Goal: Task Accomplishment & Management: Manage account settings

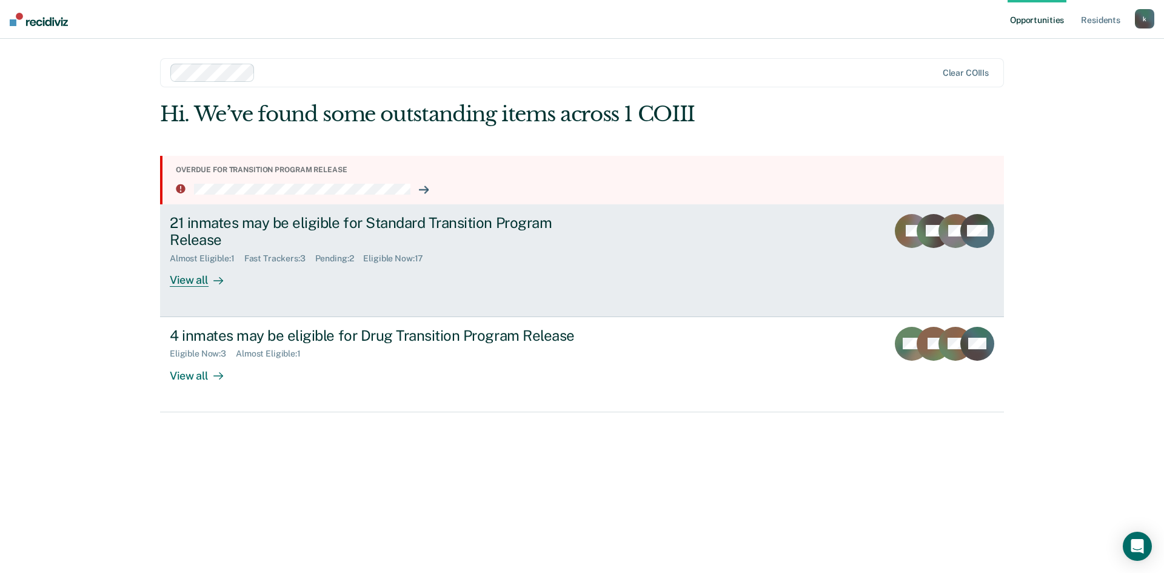
click at [392, 230] on div "21 inmates may be eligible for Standard Transition Program Release" at bounding box center [382, 231] width 425 height 35
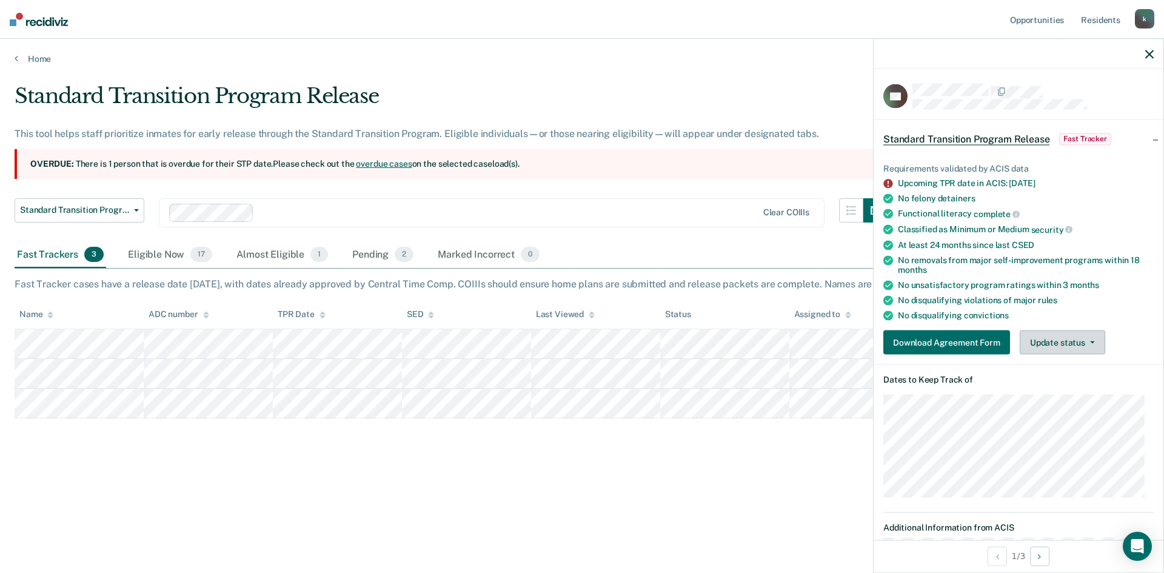
click at [1068, 338] on button "Update status" at bounding box center [1061, 342] width 85 height 24
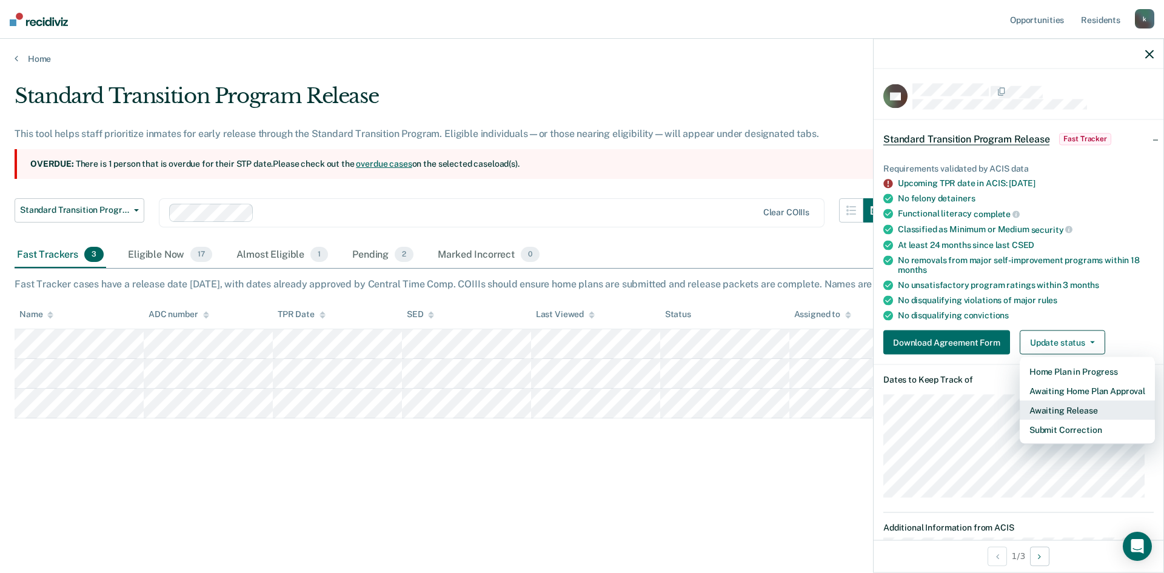
click at [1048, 410] on button "Awaiting Release" at bounding box center [1086, 410] width 135 height 19
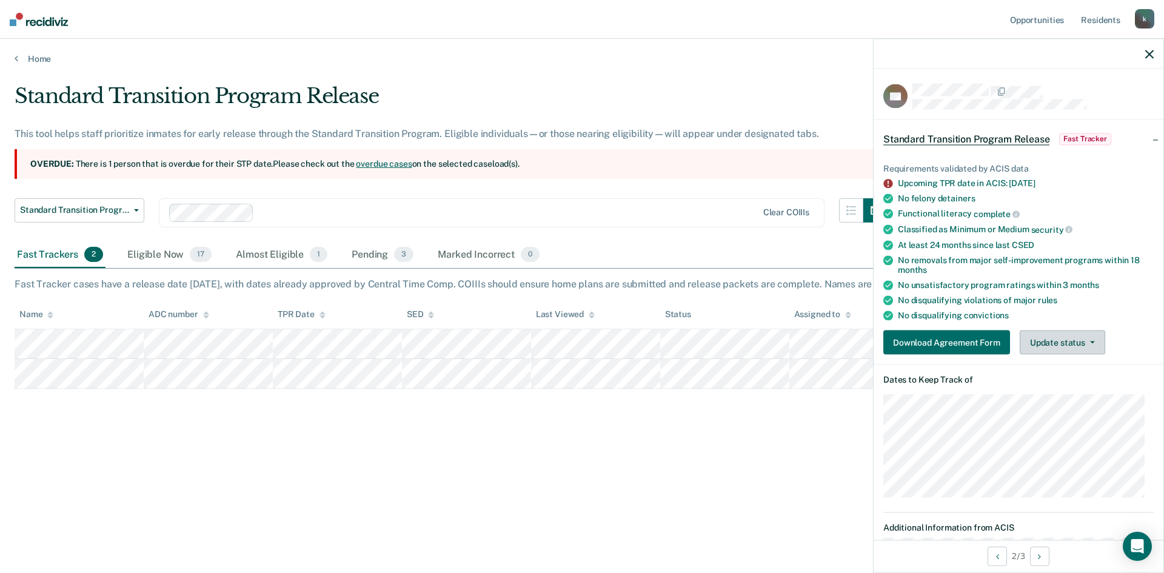
click at [1078, 343] on button "Update status" at bounding box center [1061, 342] width 85 height 24
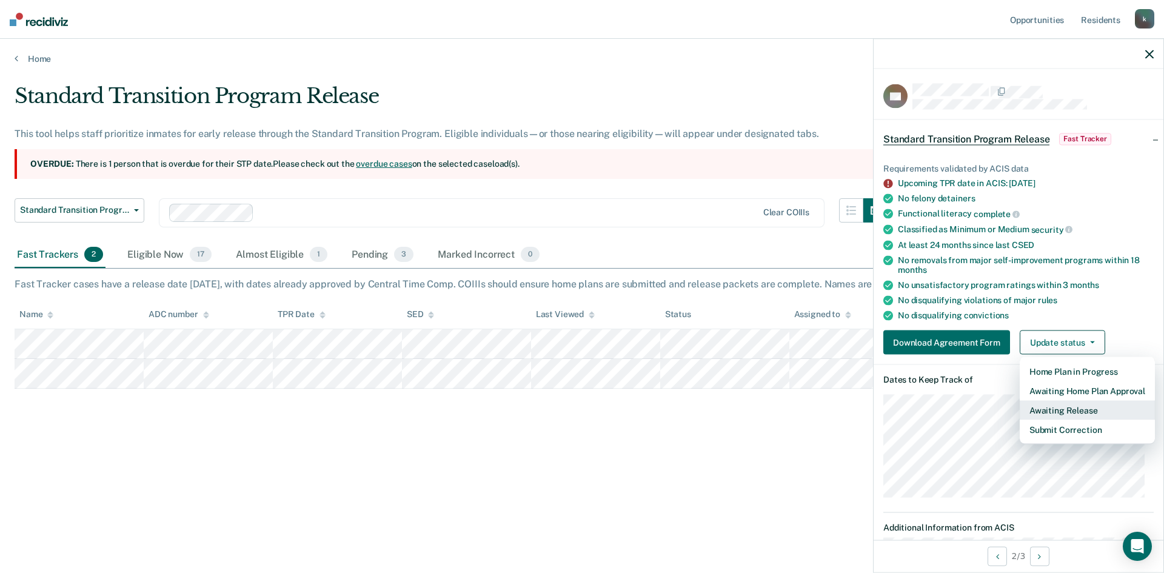
click at [1071, 405] on button "Awaiting Release" at bounding box center [1086, 410] width 135 height 19
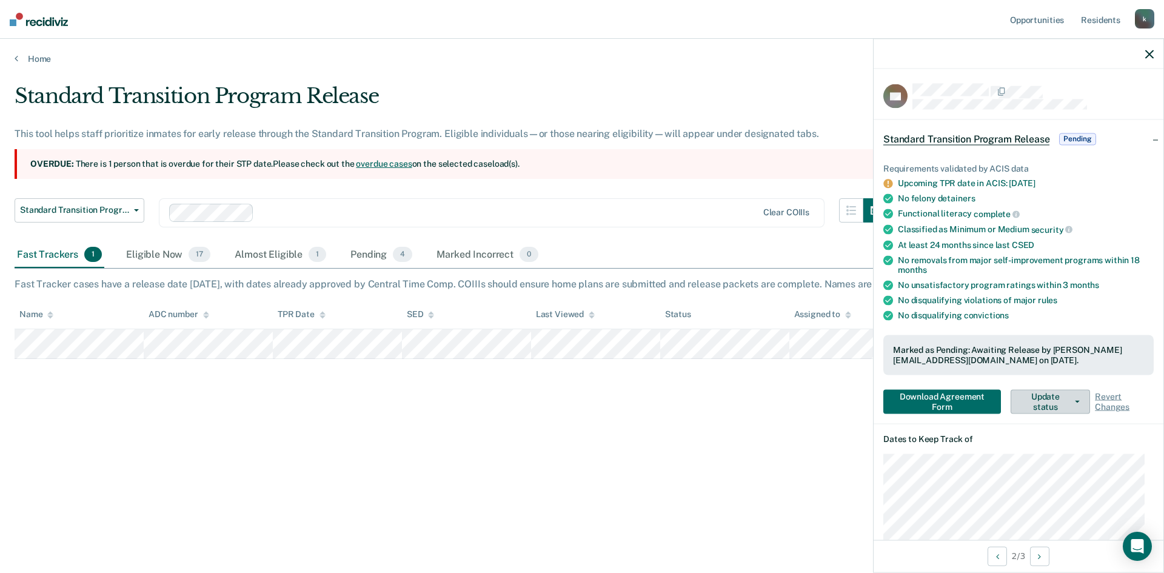
click at [1067, 401] on button "Update status" at bounding box center [1049, 401] width 79 height 24
click at [924, 448] on dl "Dates to Keep Track of" at bounding box center [1018, 494] width 270 height 123
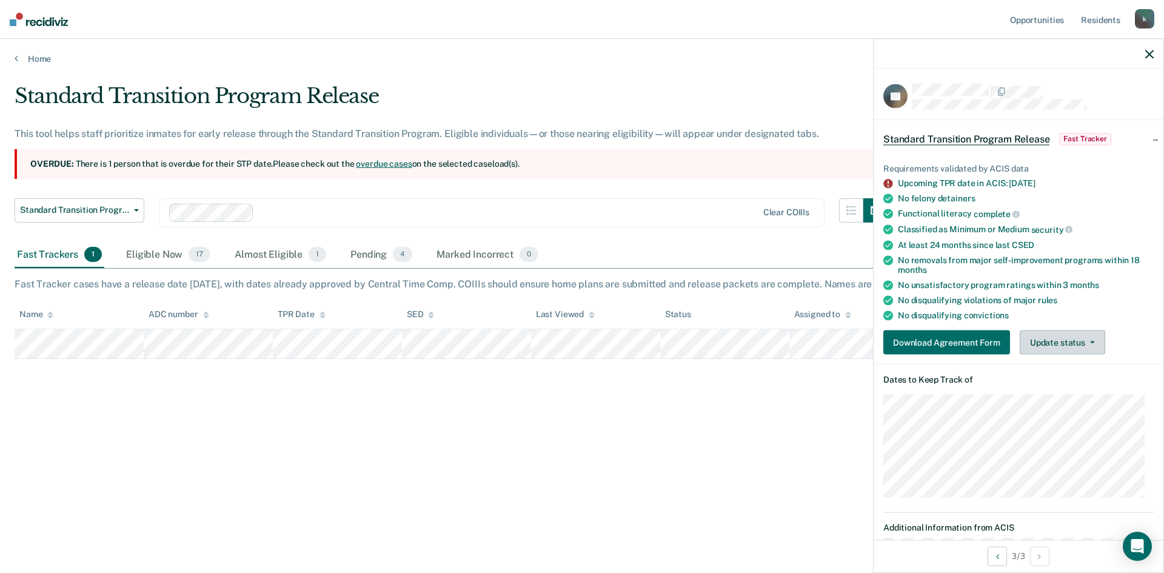
click at [1083, 348] on button "Update status" at bounding box center [1061, 342] width 85 height 24
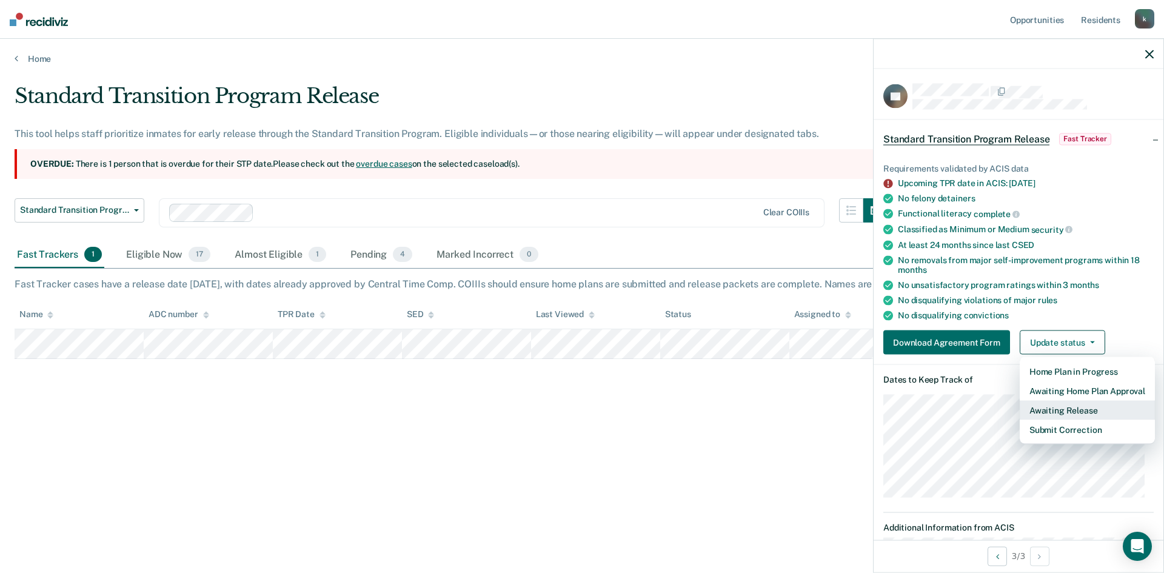
click at [1066, 412] on button "Awaiting Release" at bounding box center [1086, 410] width 135 height 19
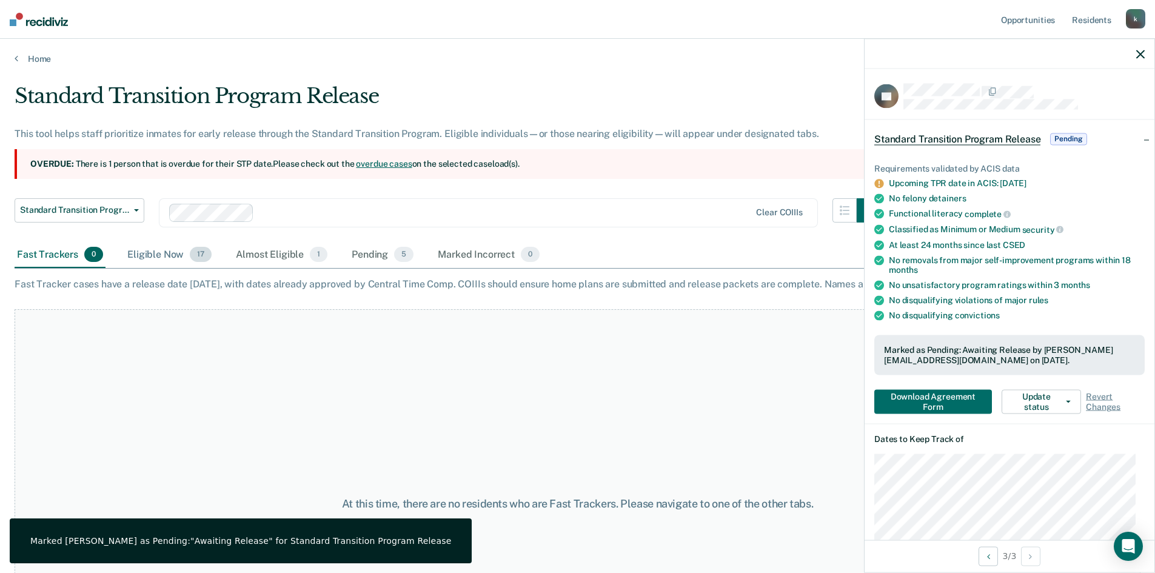
click at [156, 257] on div "Eligible Now 17" at bounding box center [169, 255] width 89 height 27
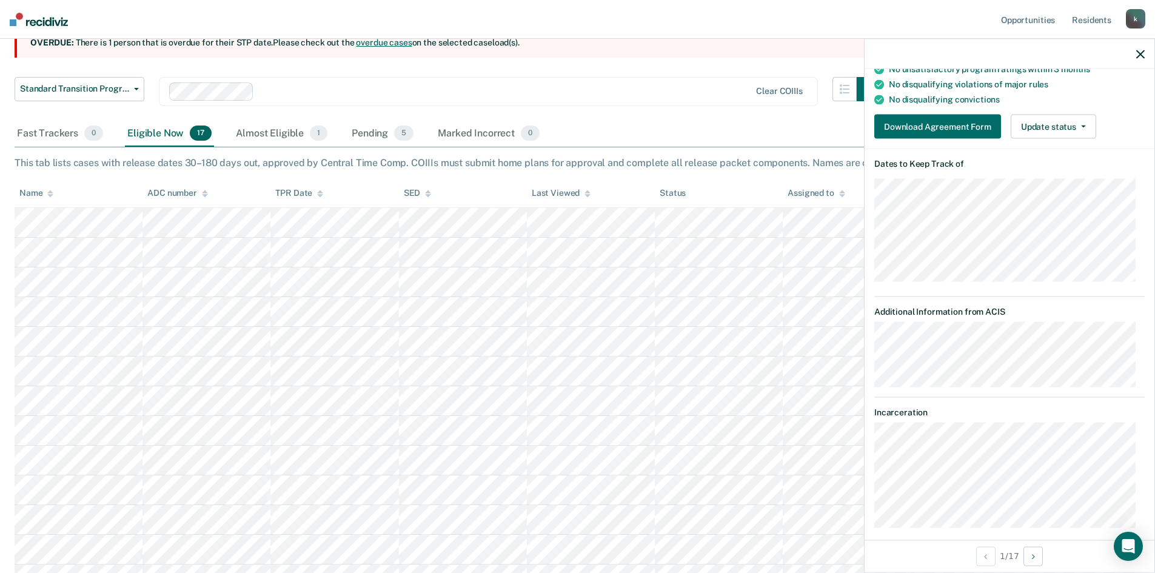
scroll to position [227, 0]
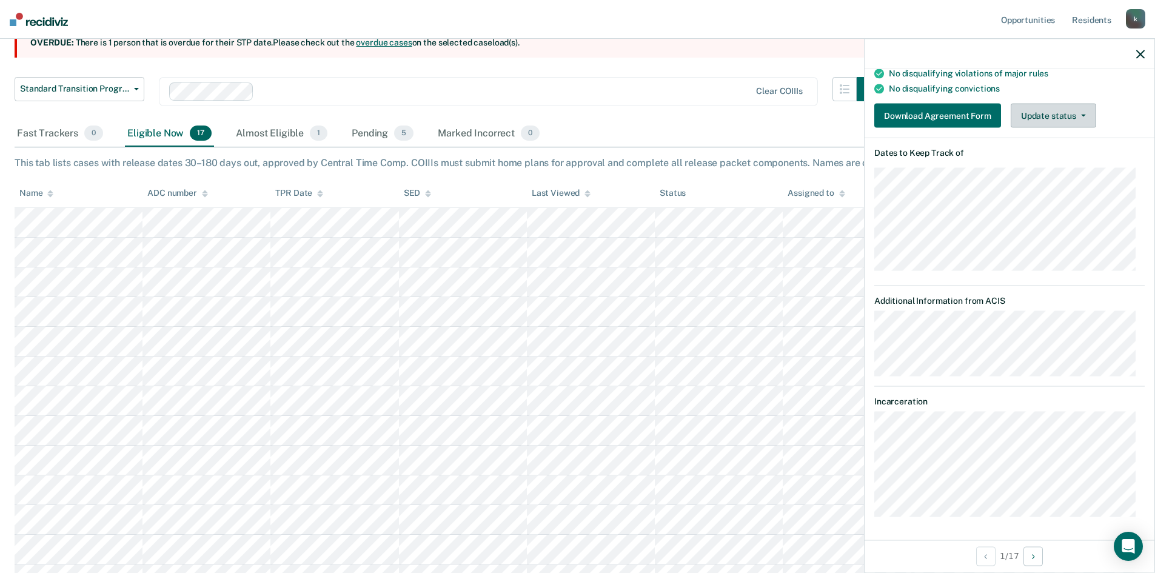
click at [1056, 113] on button "Update status" at bounding box center [1052, 116] width 85 height 24
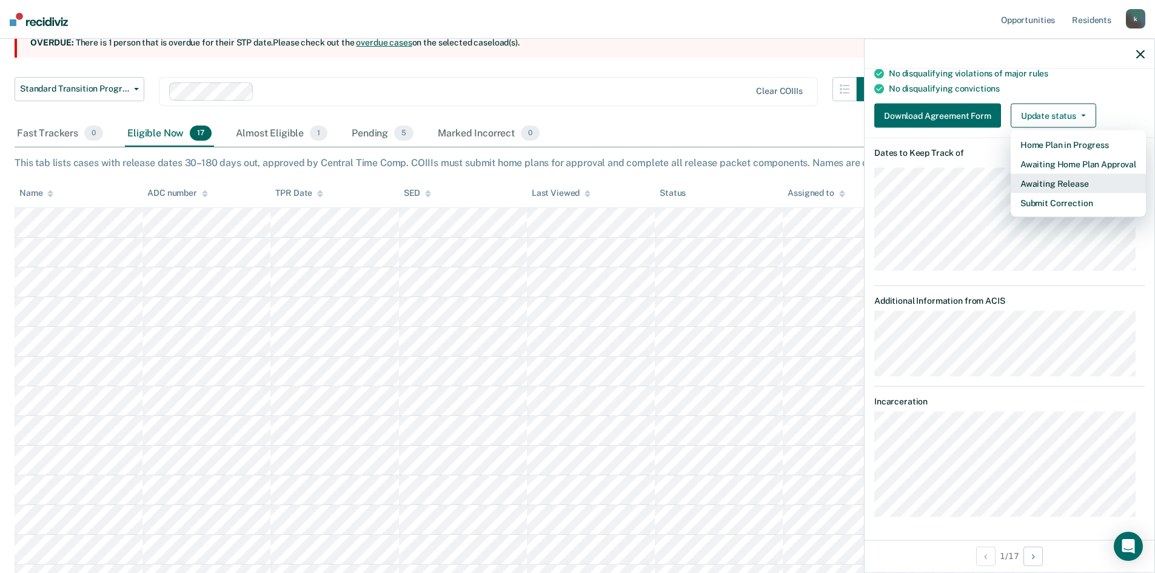
click at [1057, 179] on button "Awaiting Release" at bounding box center [1077, 183] width 135 height 19
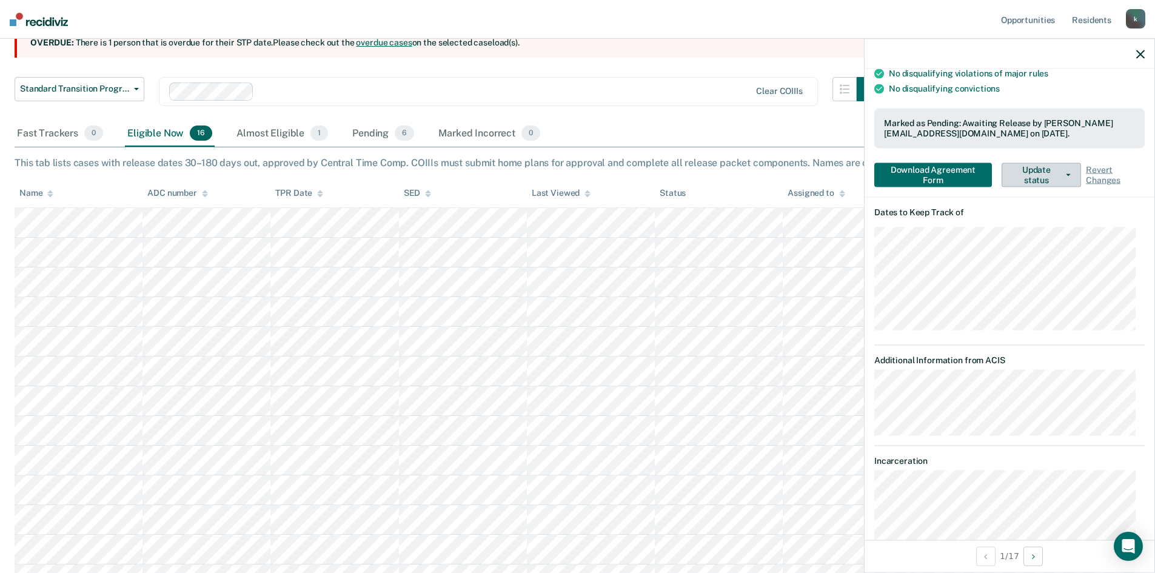
click at [1051, 179] on button "Update status" at bounding box center [1040, 174] width 79 height 24
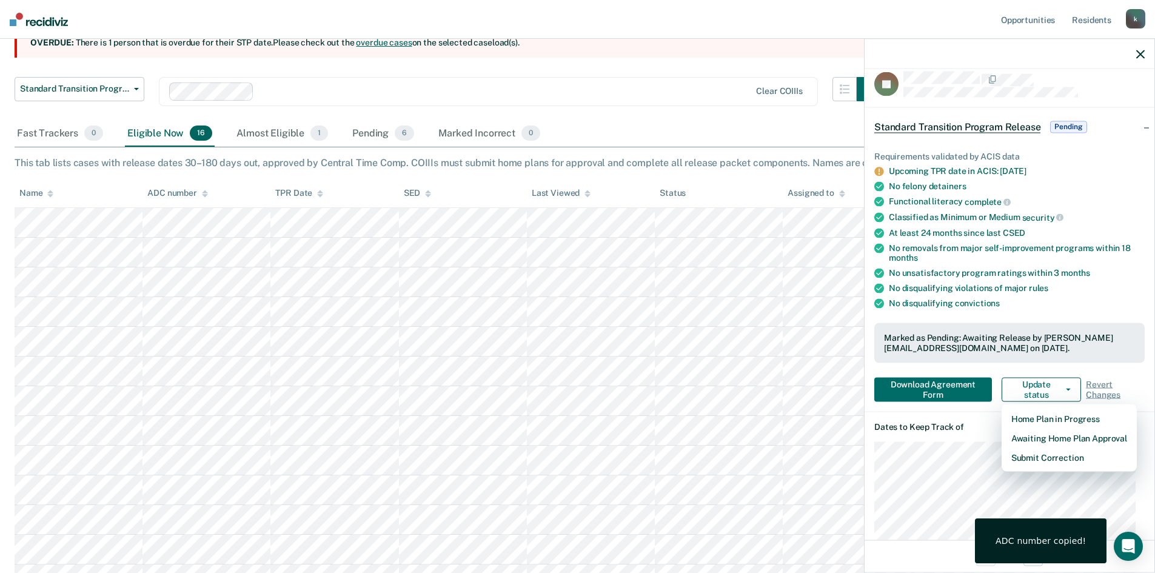
scroll to position [0, 0]
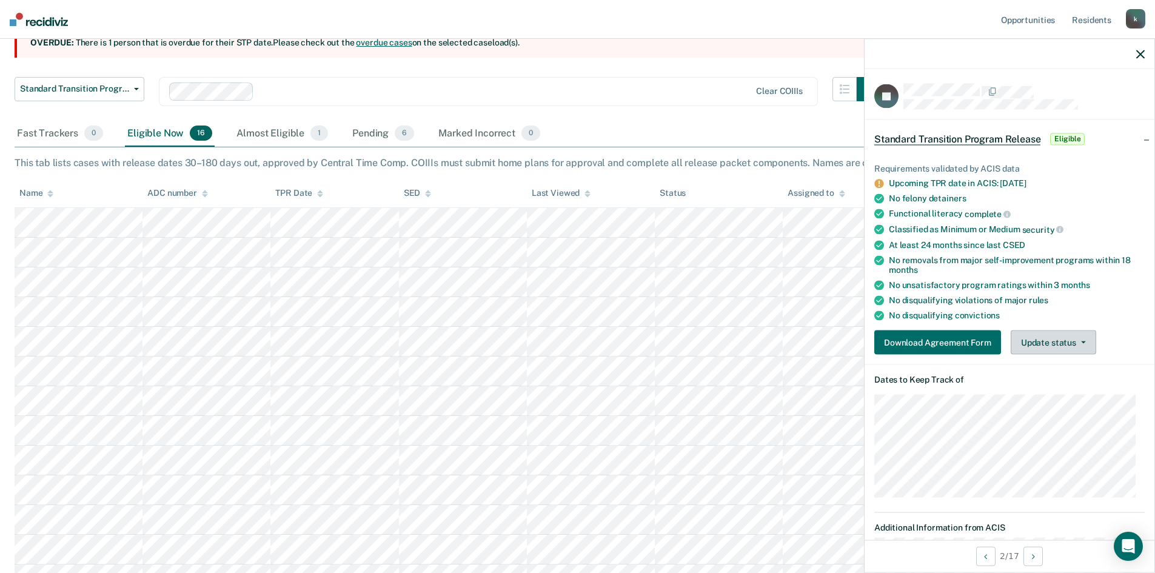
click at [1064, 335] on button "Update status" at bounding box center [1052, 342] width 85 height 24
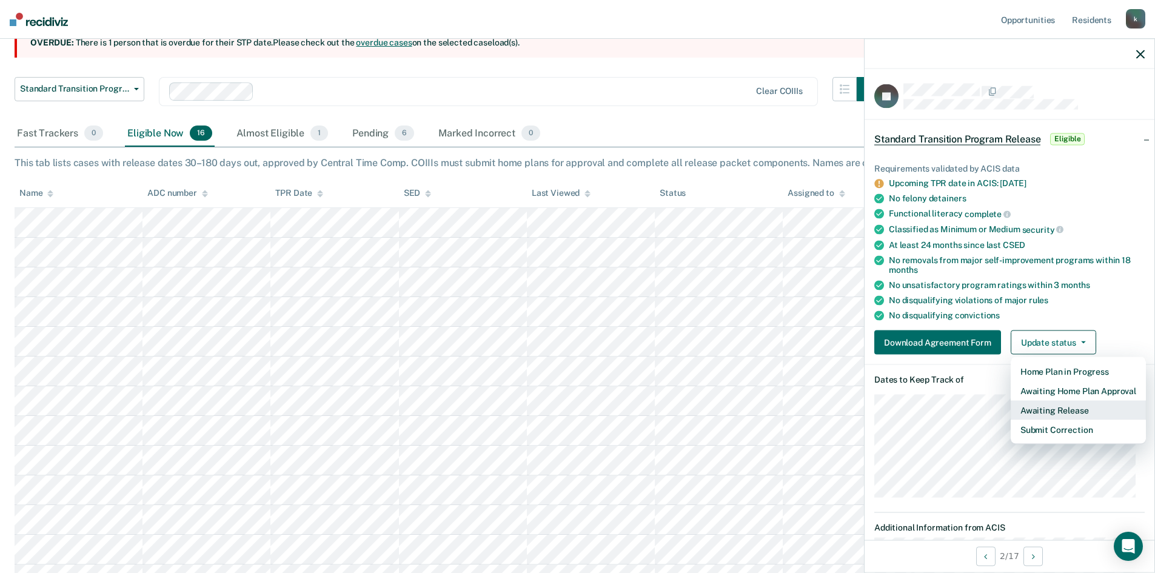
click at [1053, 409] on button "Awaiting Release" at bounding box center [1077, 410] width 135 height 19
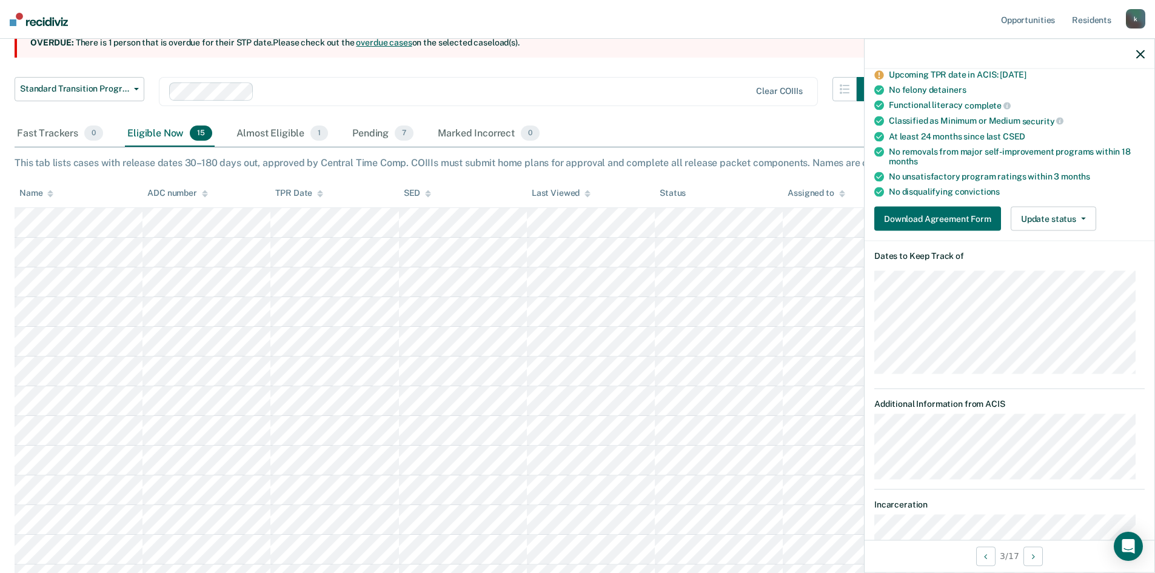
scroll to position [184, 0]
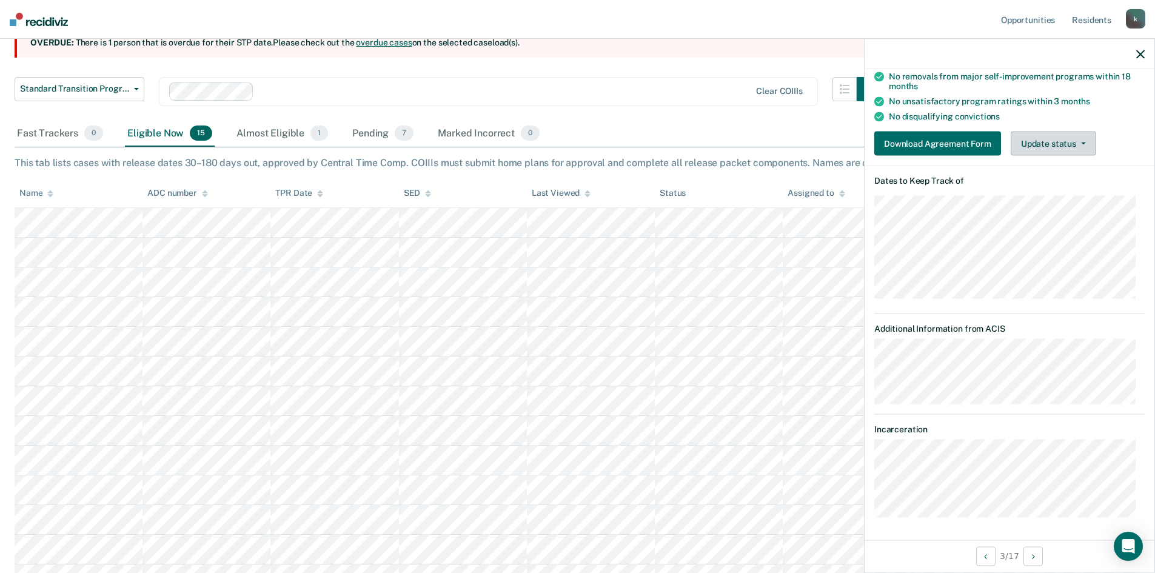
click at [1047, 138] on button "Update status" at bounding box center [1052, 144] width 85 height 24
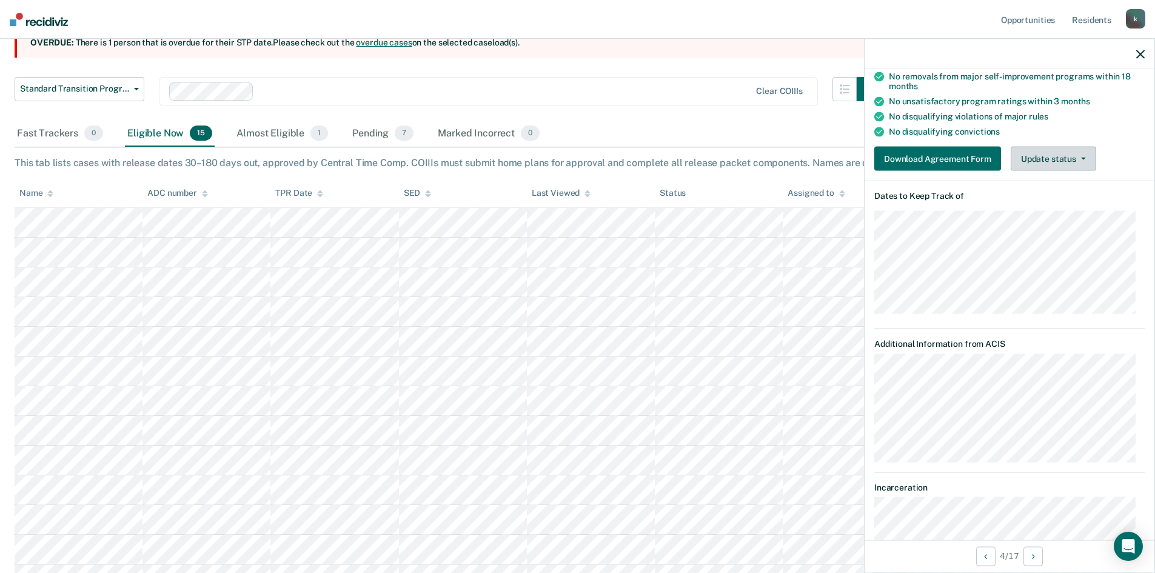
click at [1065, 155] on button "Update status" at bounding box center [1052, 159] width 85 height 24
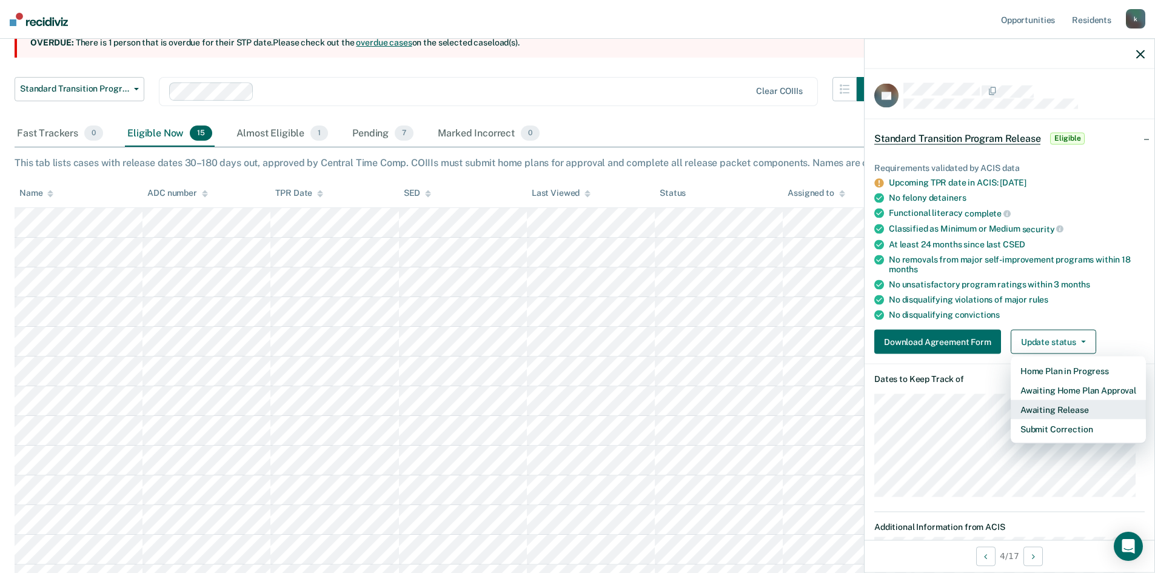
scroll to position [0, 0]
click at [1050, 408] on button "Awaiting Release" at bounding box center [1077, 410] width 135 height 19
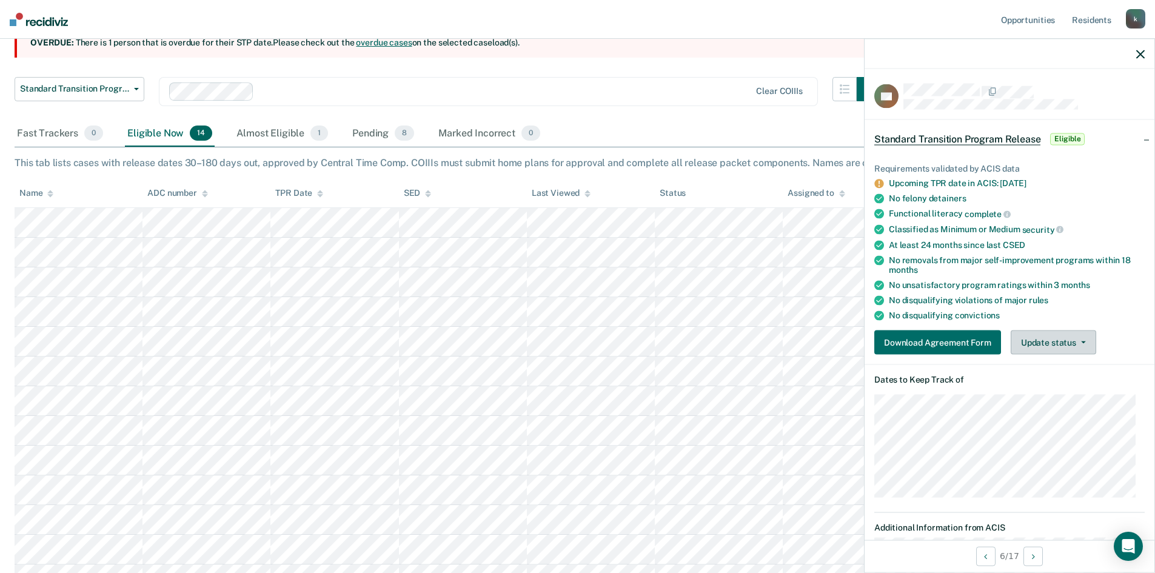
click at [1043, 339] on button "Update status" at bounding box center [1052, 342] width 85 height 24
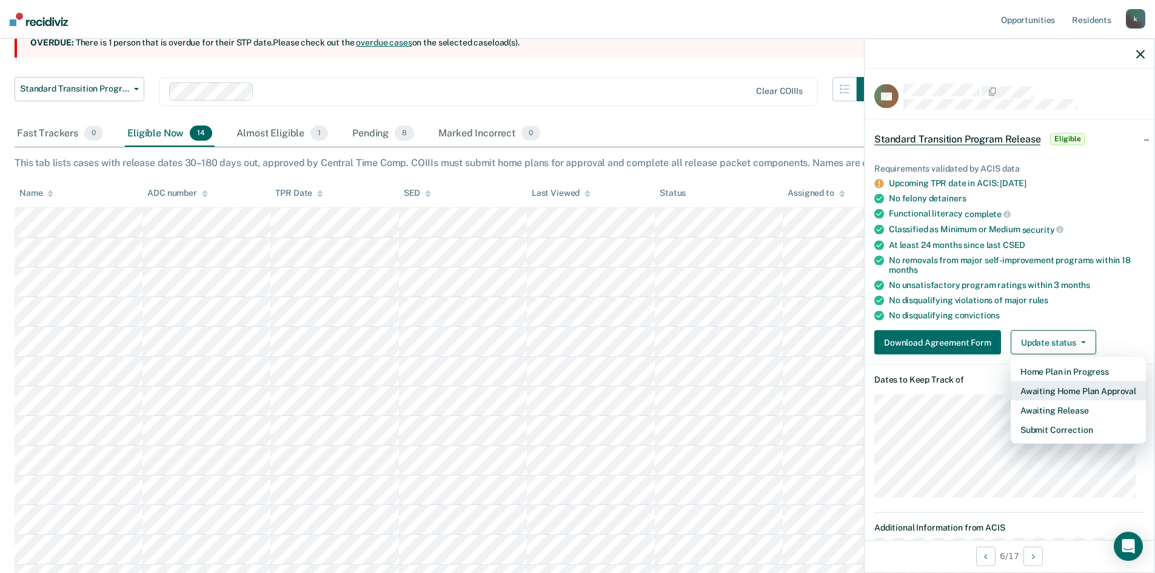
click at [1057, 391] on button "Awaiting Home Plan Approval" at bounding box center [1077, 390] width 135 height 19
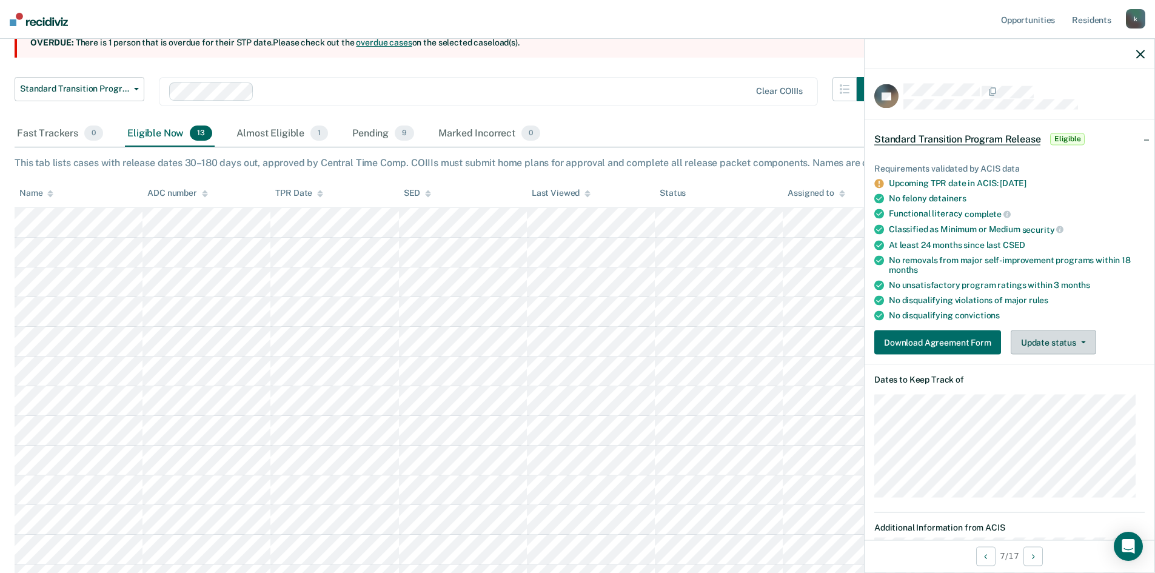
click at [1072, 344] on button "Update status" at bounding box center [1052, 342] width 85 height 24
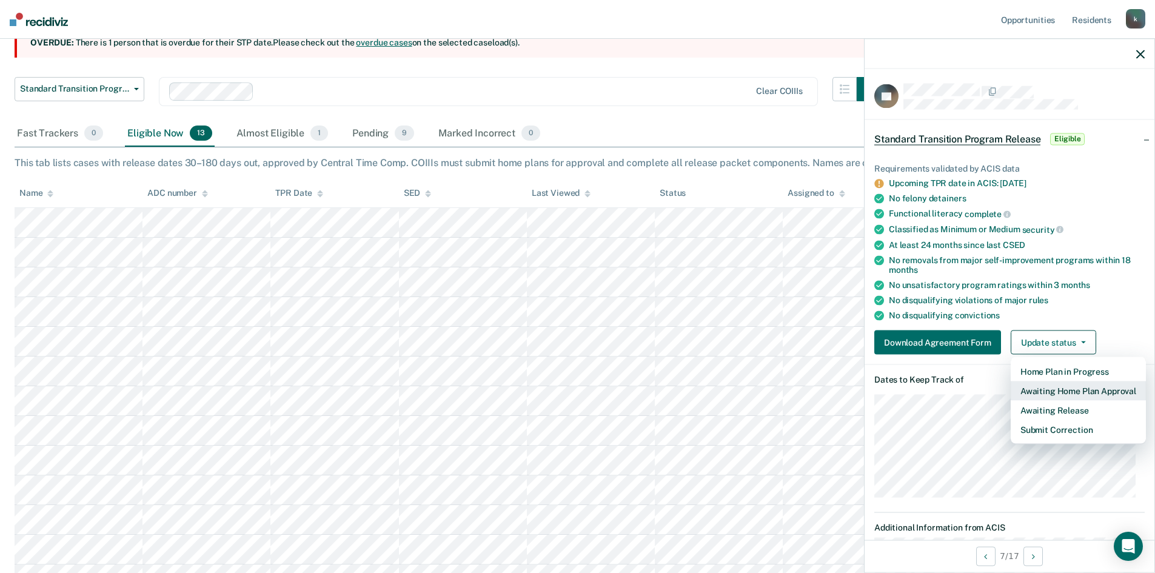
click at [1062, 391] on button "Awaiting Home Plan Approval" at bounding box center [1077, 390] width 135 height 19
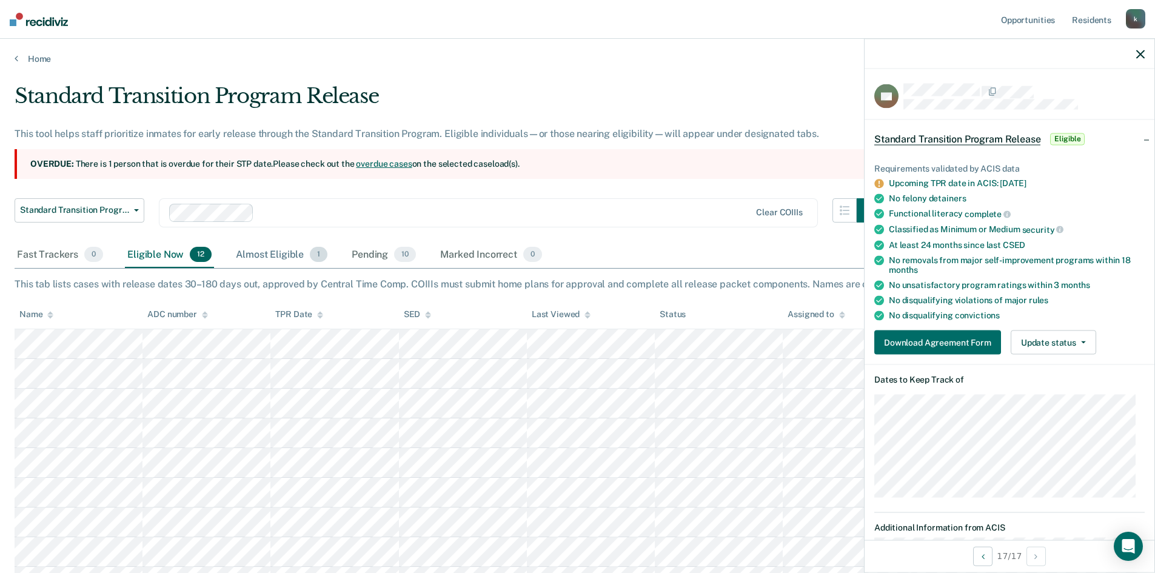
click at [263, 258] on div "Almost Eligible 1" at bounding box center [281, 255] width 96 height 27
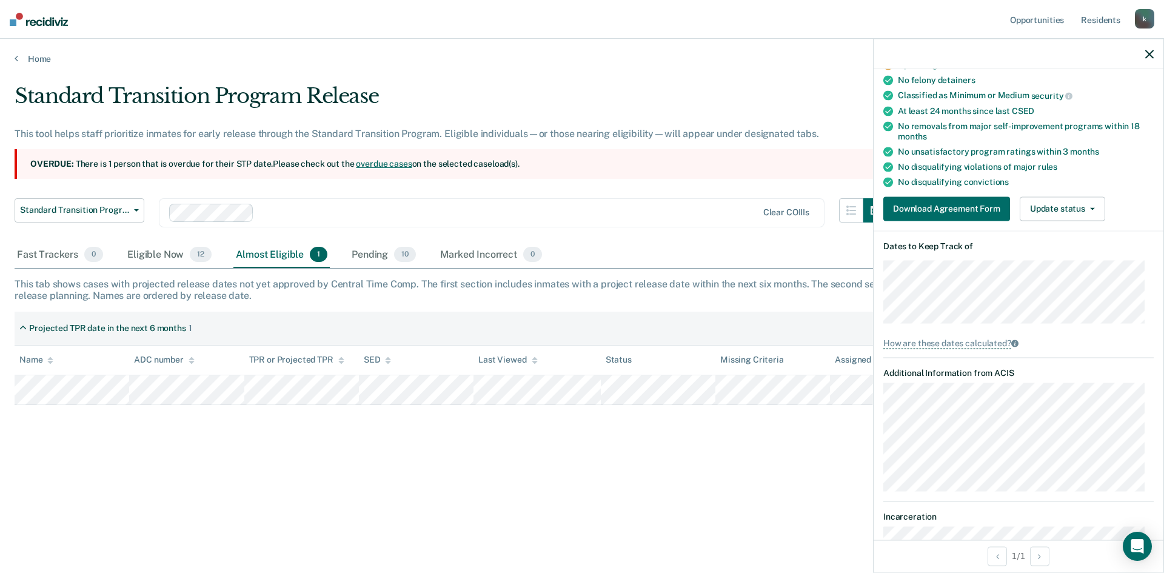
scroll to position [121, 0]
click at [364, 256] on div "Pending 10" at bounding box center [383, 255] width 69 height 27
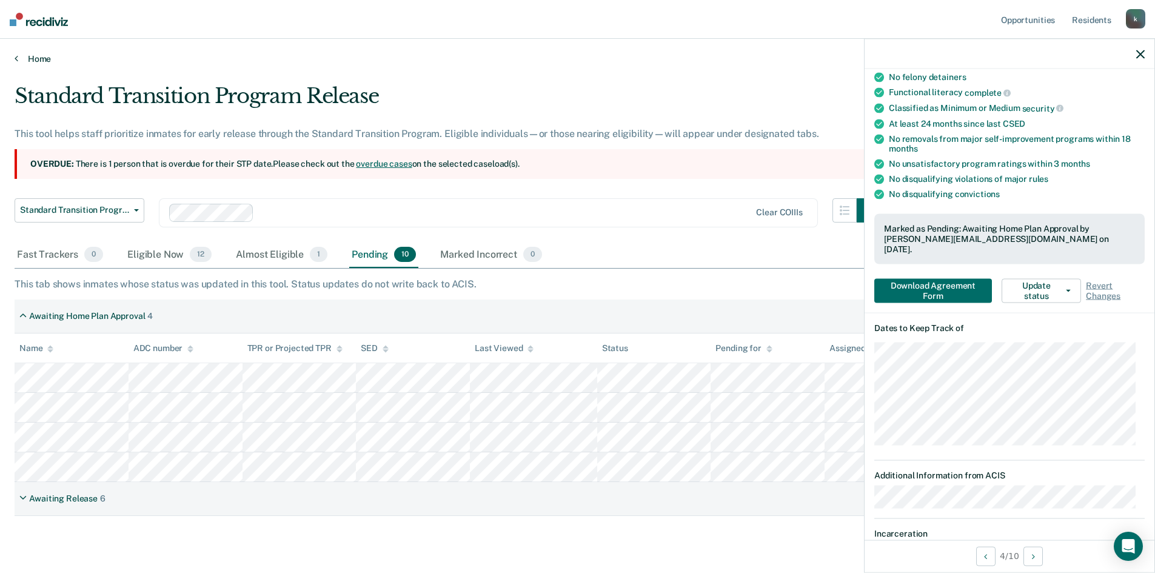
click at [27, 59] on link "Home" at bounding box center [577, 58] width 1125 height 11
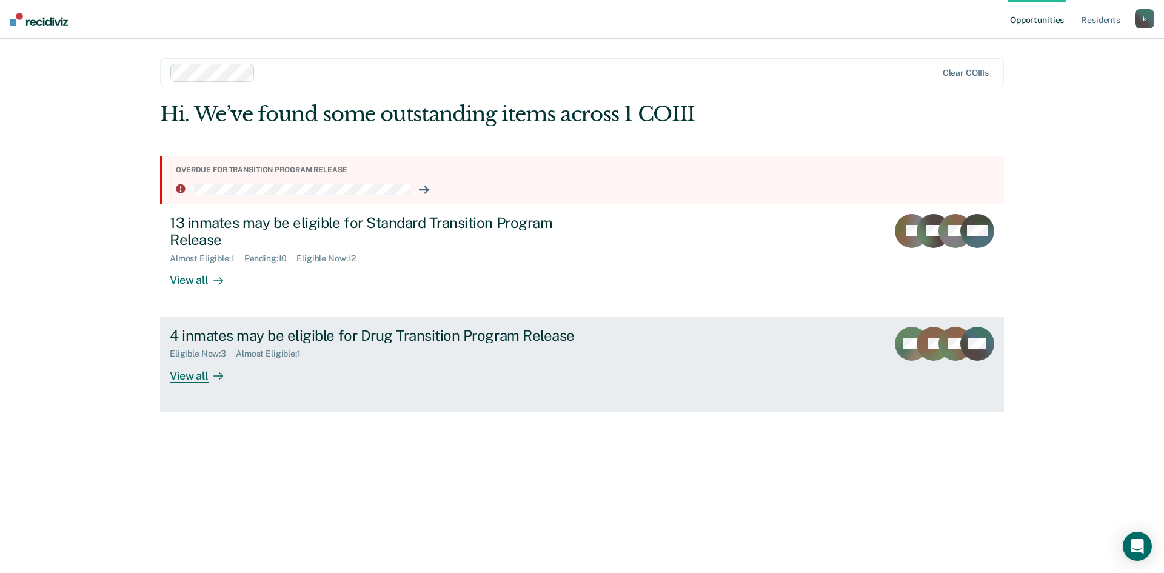
click at [338, 353] on div "Eligible Now : 3 Almost Eligible : 1" at bounding box center [382, 351] width 425 height 15
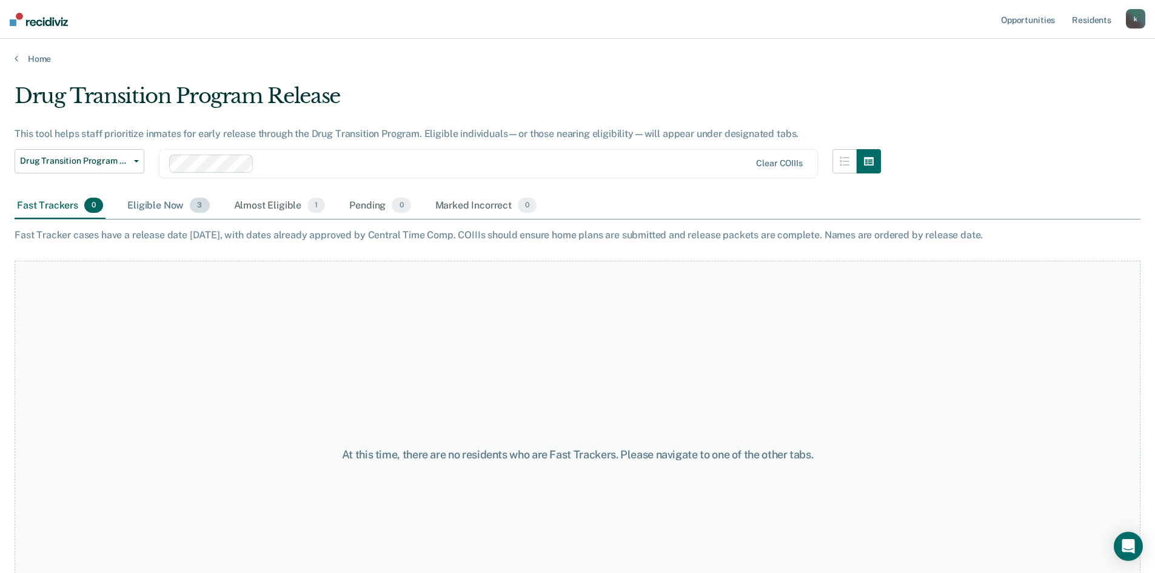
click at [167, 206] on div "Eligible Now 3" at bounding box center [168, 206] width 87 height 27
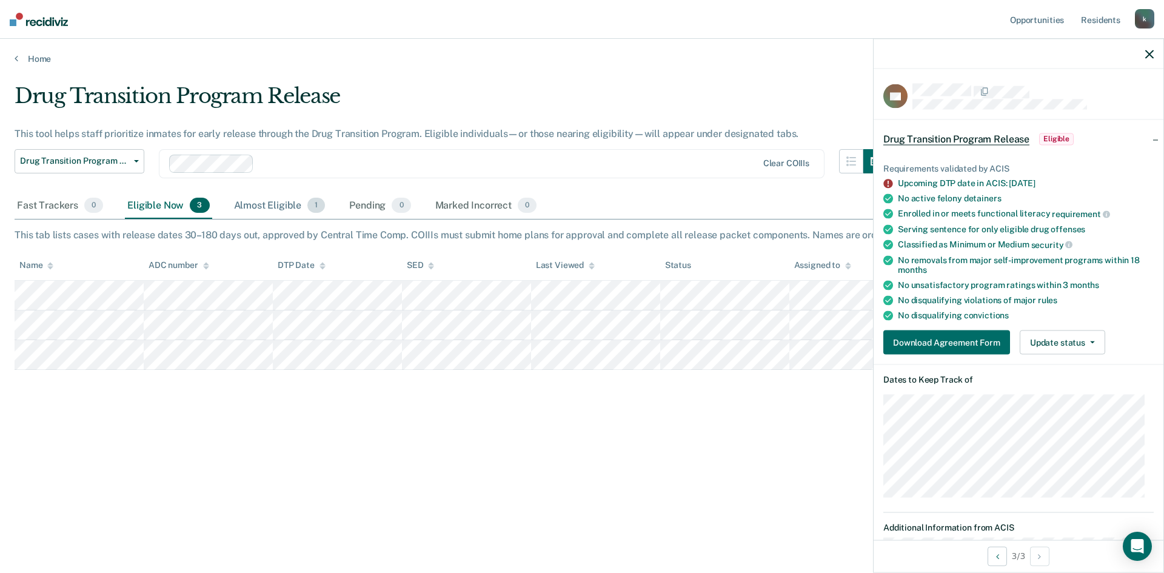
click at [267, 210] on div "Almost Eligible 1" at bounding box center [280, 206] width 96 height 27
